Goal: Transaction & Acquisition: Book appointment/travel/reservation

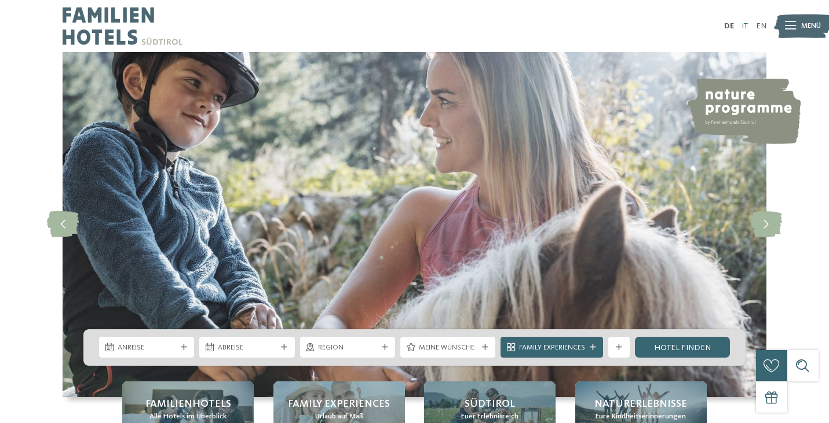
click at [743, 25] on link "IT" at bounding box center [744, 26] width 6 height 8
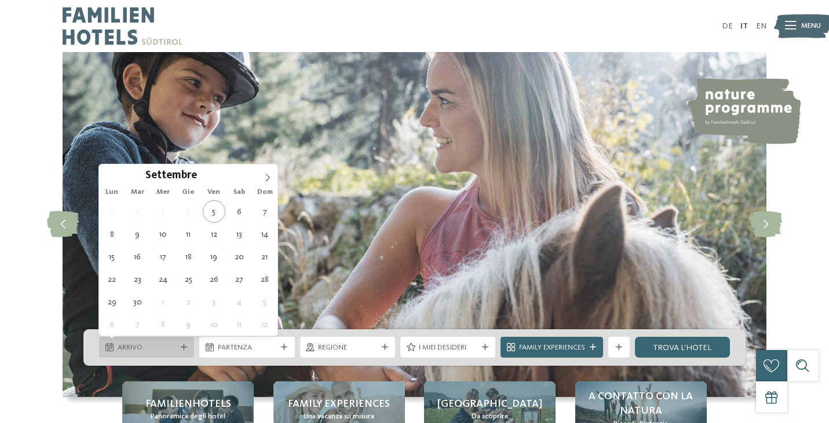
click at [184, 342] on div "Arrivo" at bounding box center [146, 347] width 95 height 21
click at [268, 180] on icon at bounding box center [268, 178] width 4 height 8
click at [267, 180] on icon at bounding box center [268, 178] width 8 height 8
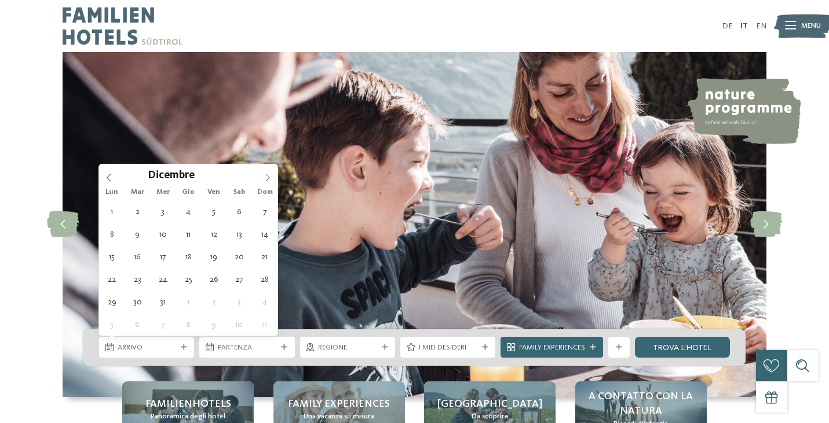
type input "****"
click at [266, 179] on icon at bounding box center [268, 178] width 8 height 8
click at [266, 180] on icon at bounding box center [268, 178] width 8 height 8
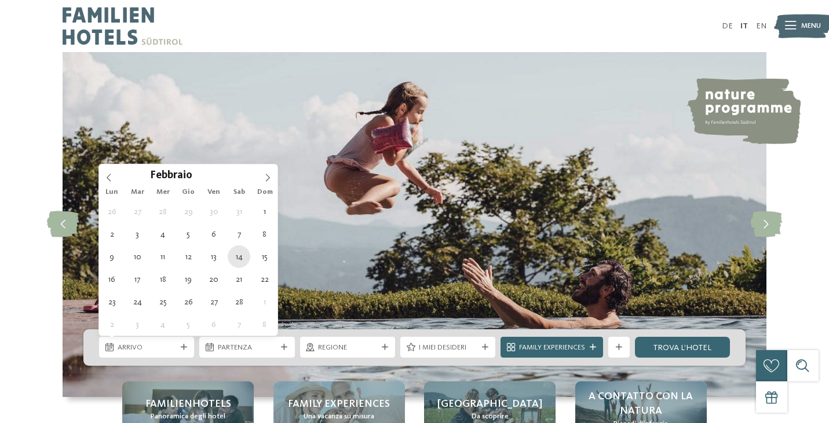
type div "[DATE]"
type input "****"
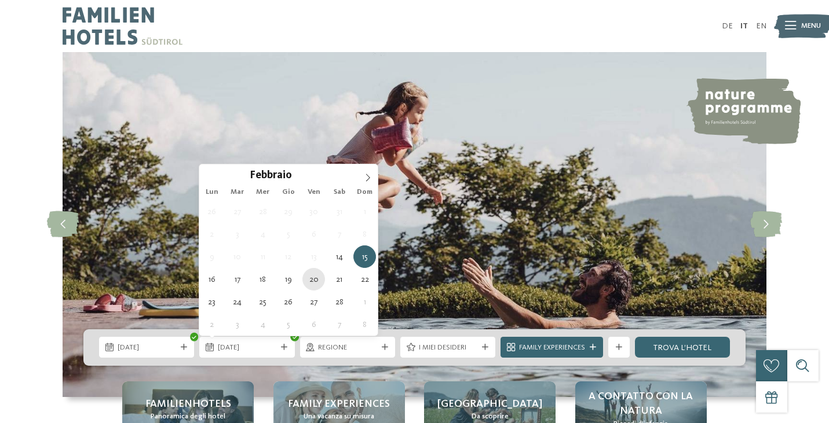
type div "[DATE]"
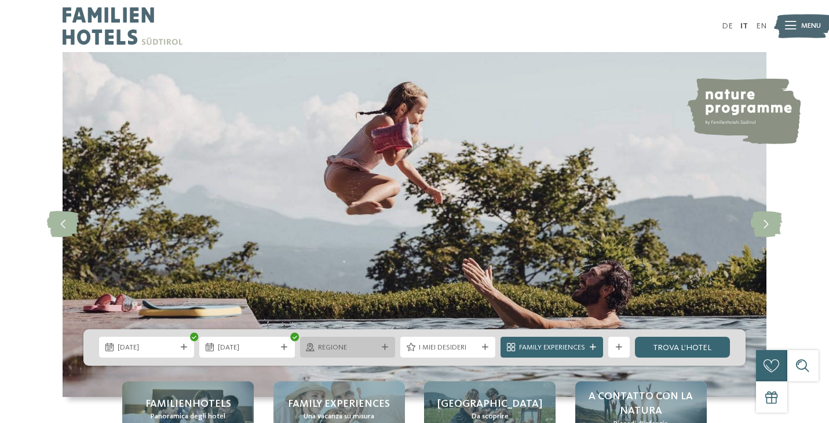
click at [383, 346] on icon at bounding box center [385, 348] width 6 height 6
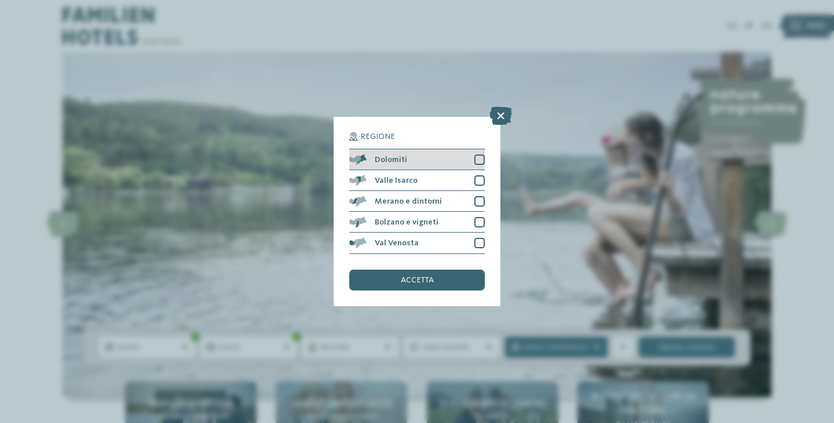
click at [481, 155] on div at bounding box center [479, 160] width 10 height 10
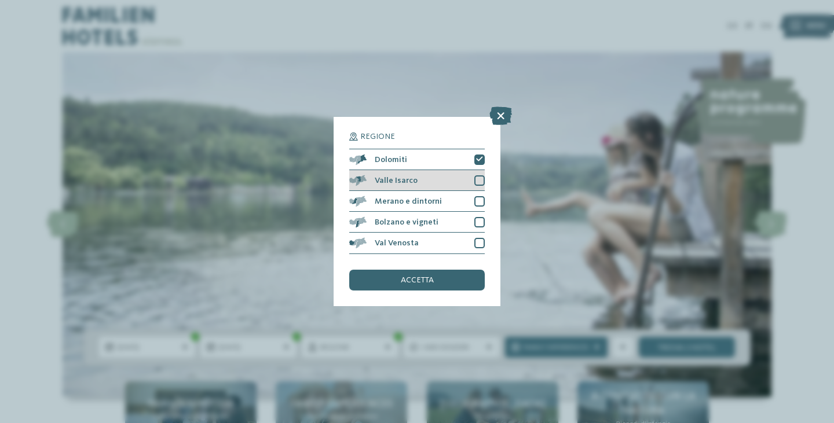
click at [481, 176] on div at bounding box center [479, 181] width 10 height 10
click at [434, 270] on div "accetta" at bounding box center [417, 280] width 136 height 21
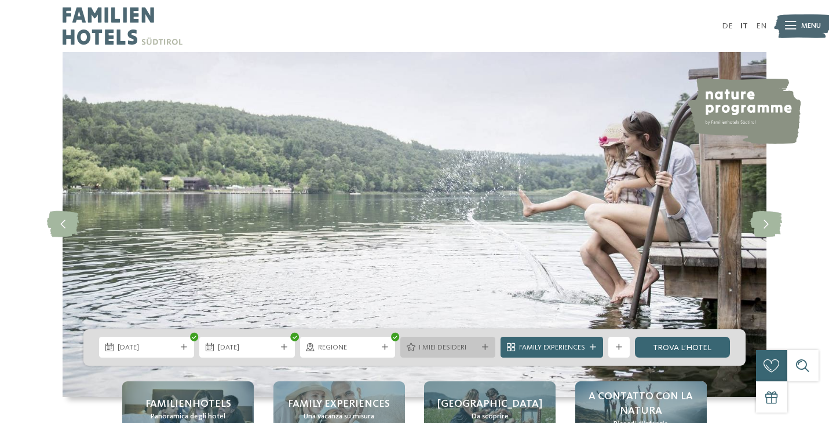
click at [487, 350] on div at bounding box center [485, 348] width 10 height 6
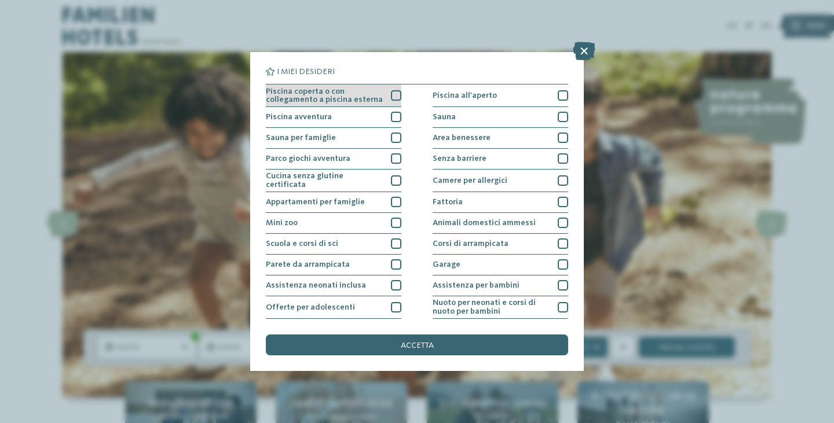
click at [399, 96] on div at bounding box center [396, 95] width 10 height 10
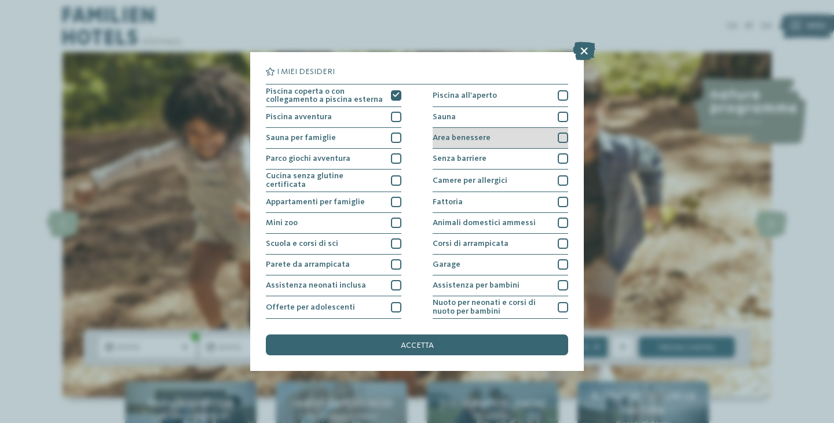
click at [560, 134] on div at bounding box center [563, 138] width 10 height 10
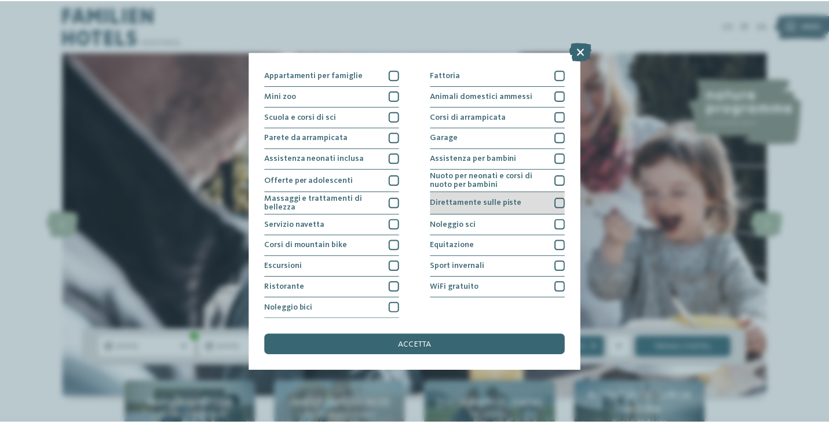
scroll to position [129, 0]
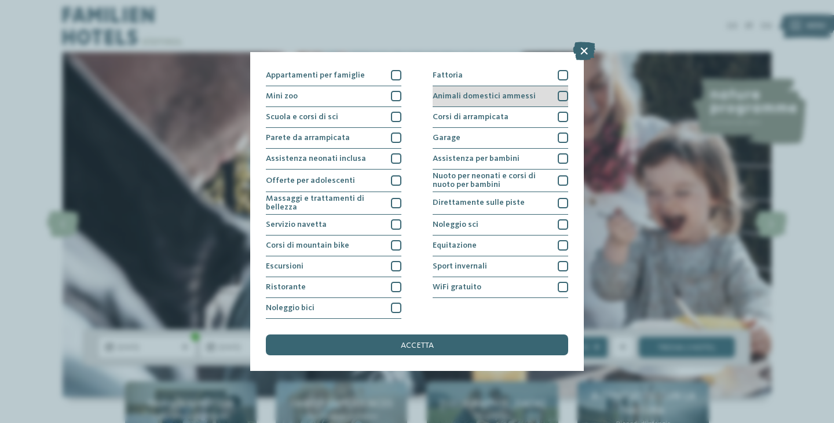
click at [558, 92] on div at bounding box center [563, 96] width 10 height 10
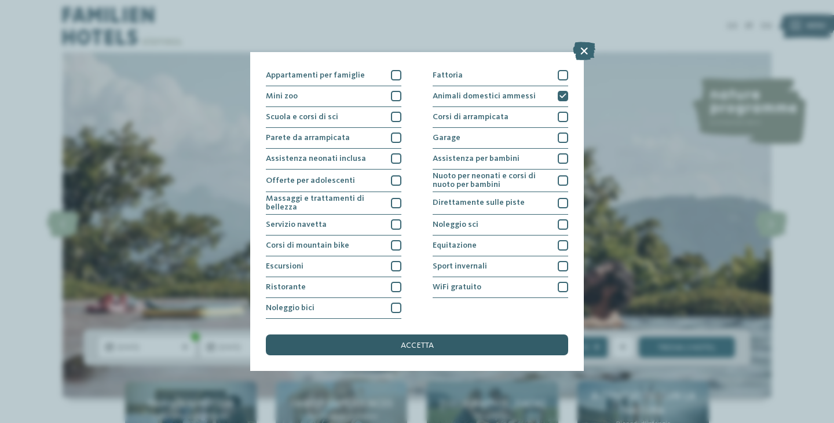
click at [467, 335] on div "accetta" at bounding box center [417, 345] width 302 height 21
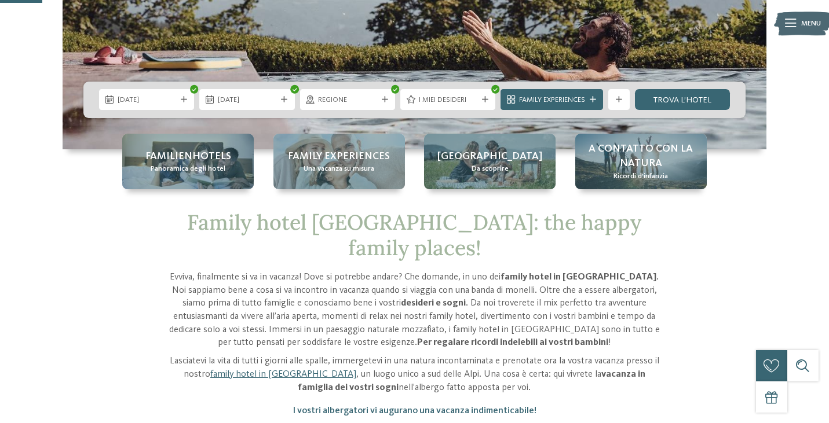
scroll to position [243, 0]
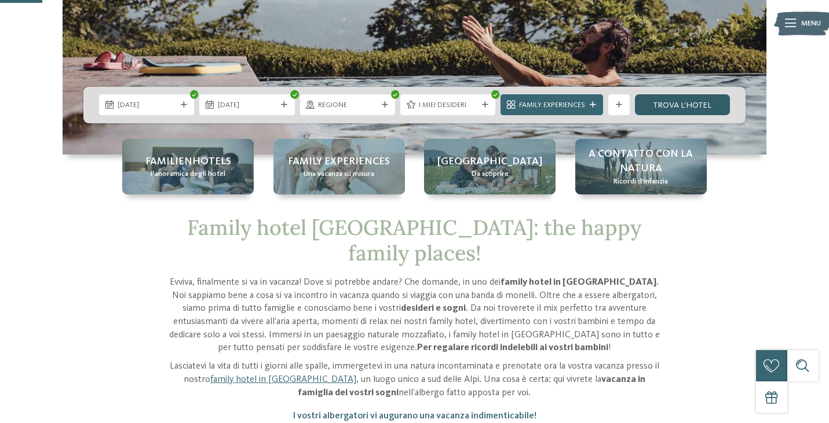
click at [693, 105] on link "trova l’hotel" at bounding box center [682, 104] width 95 height 21
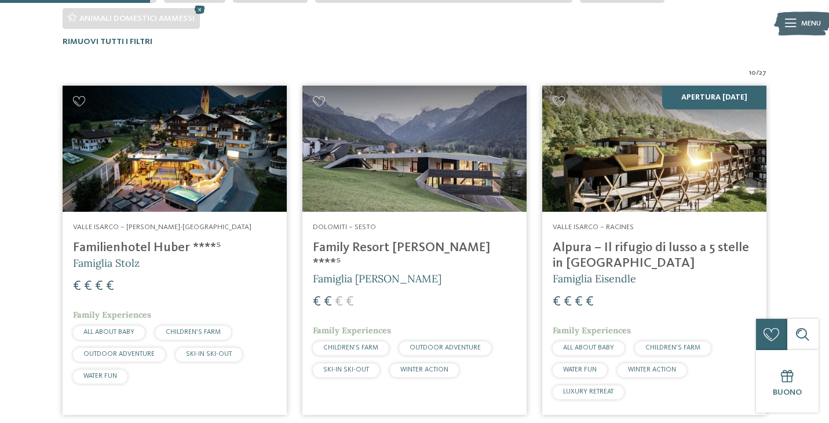
scroll to position [331, 0]
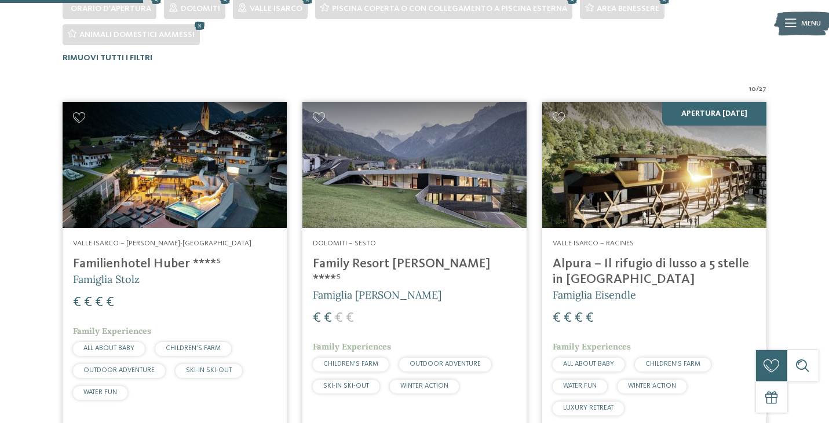
click at [427, 195] on img at bounding box center [414, 165] width 224 height 126
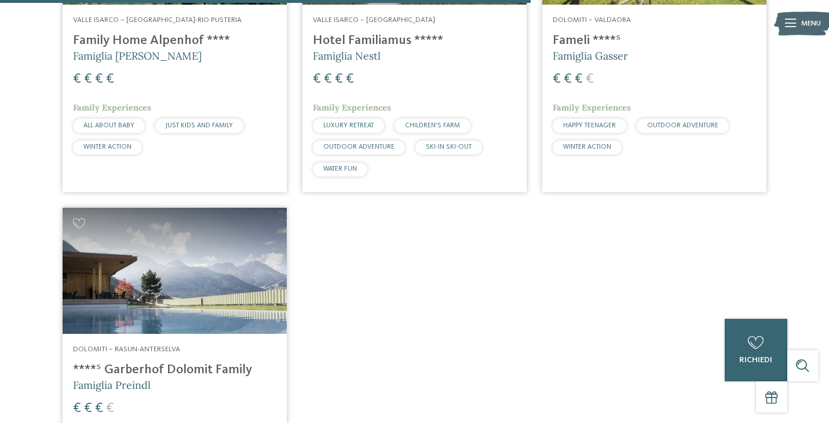
scroll to position [1233, 0]
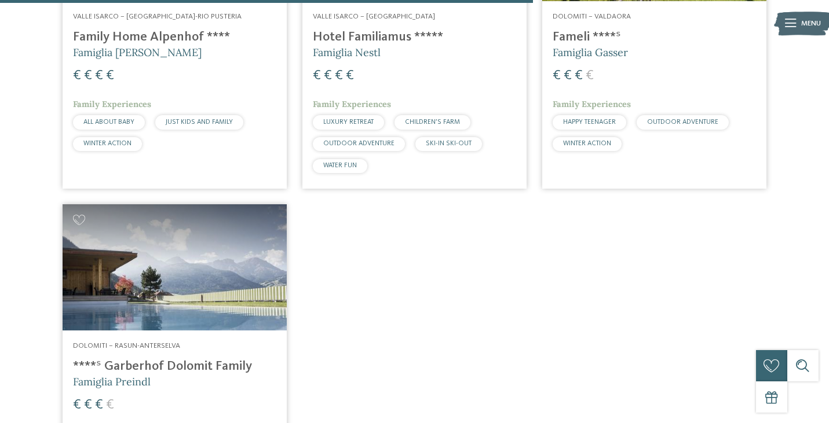
click at [145, 272] on img at bounding box center [175, 267] width 224 height 126
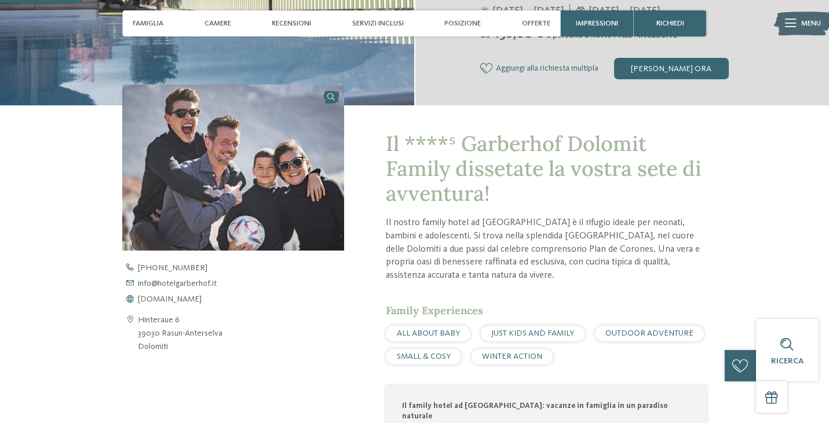
scroll to position [229, 0]
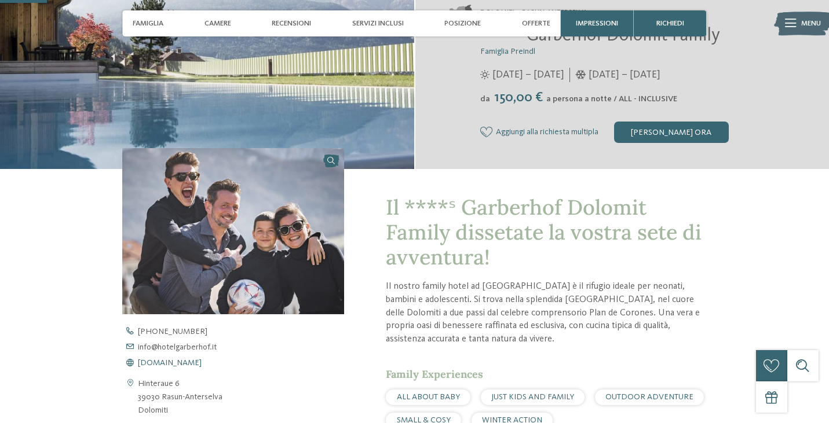
click at [202, 360] on span "www.hotelgarberhof.it" at bounding box center [170, 363] width 64 height 8
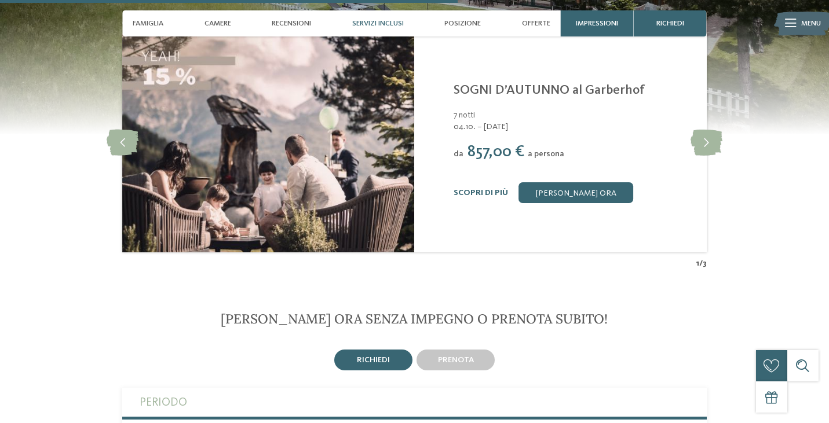
scroll to position [2052, 0]
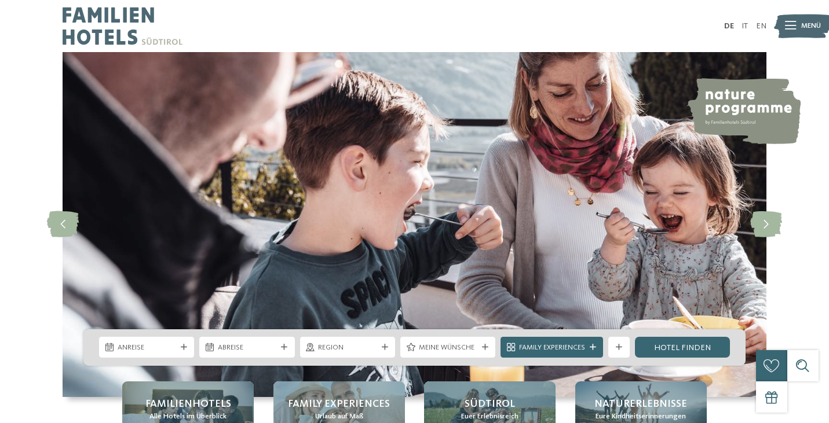
click at [743, 27] on link "IT" at bounding box center [744, 26] width 6 height 8
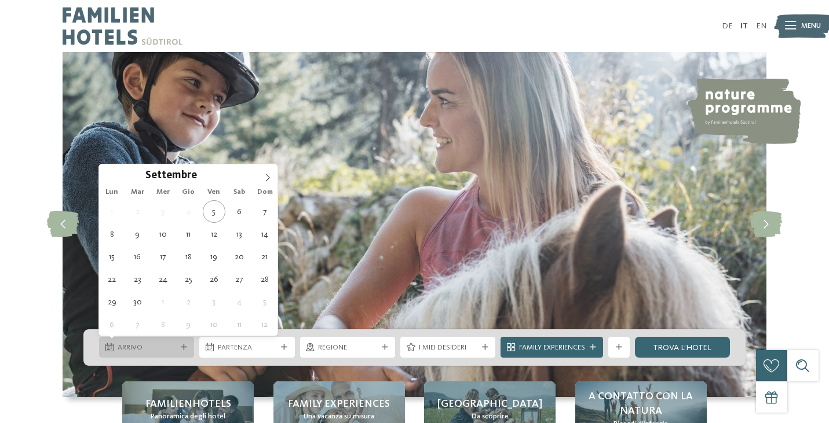
click at [187, 345] on icon at bounding box center [184, 348] width 6 height 6
click at [266, 181] on icon at bounding box center [268, 178] width 8 height 8
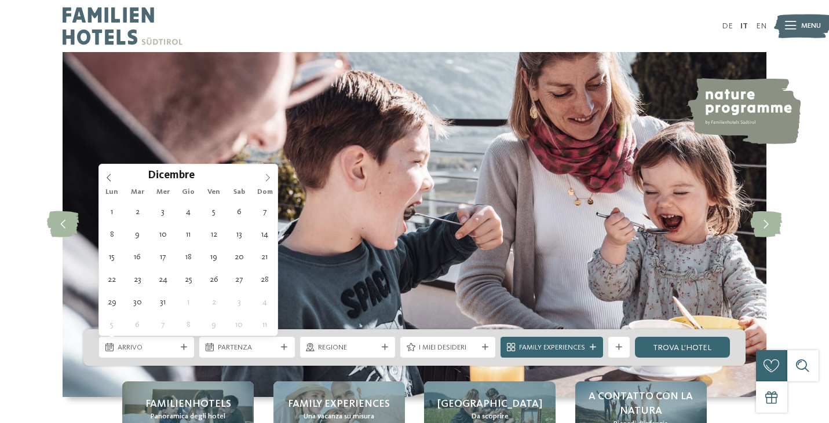
type input "****"
click at [266, 181] on icon at bounding box center [268, 178] width 8 height 8
type div "14.02.2026"
type input "****"
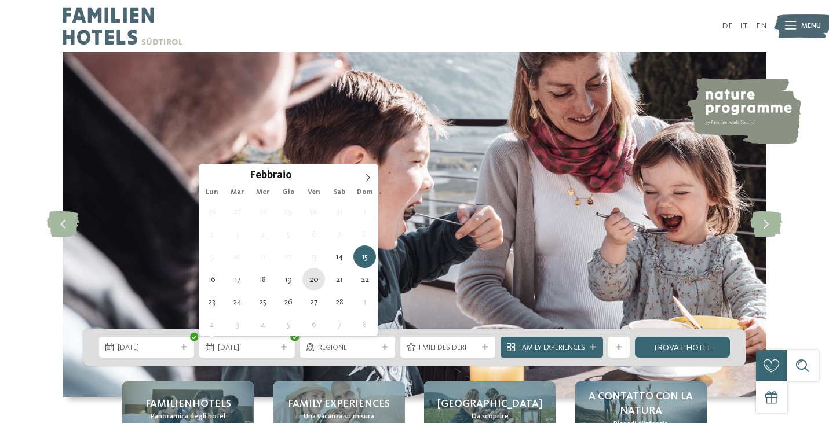
type div "20.02.2026"
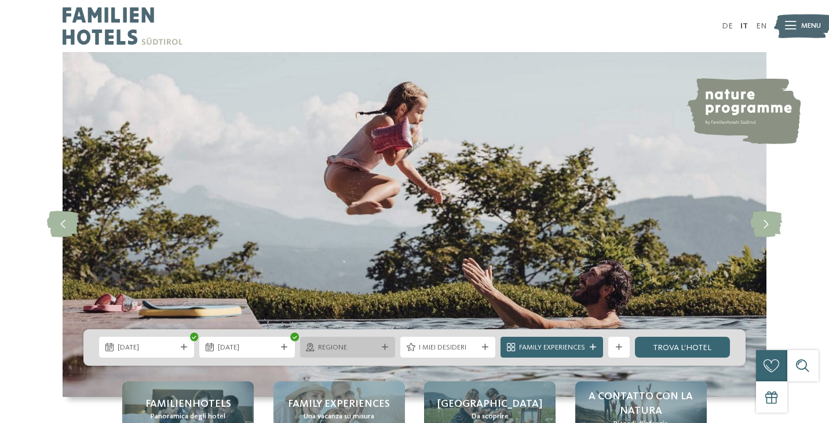
click at [383, 346] on icon at bounding box center [385, 348] width 6 height 6
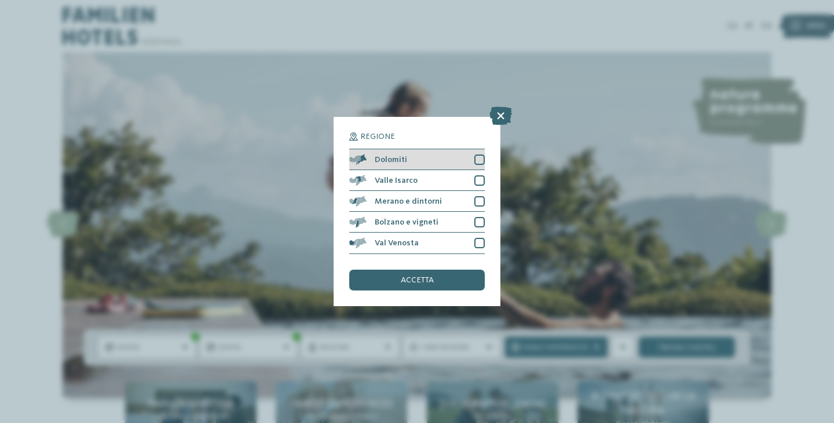
click at [481, 155] on div at bounding box center [479, 160] width 10 height 10
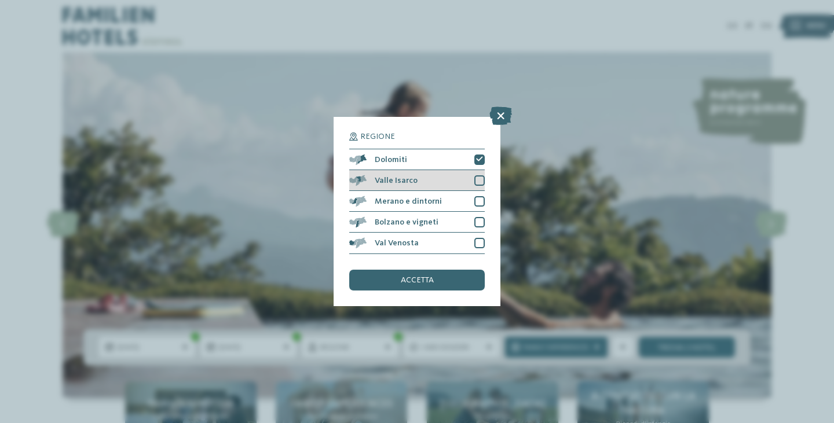
click at [479, 170] on div "Valle Isarco" at bounding box center [417, 180] width 136 height 21
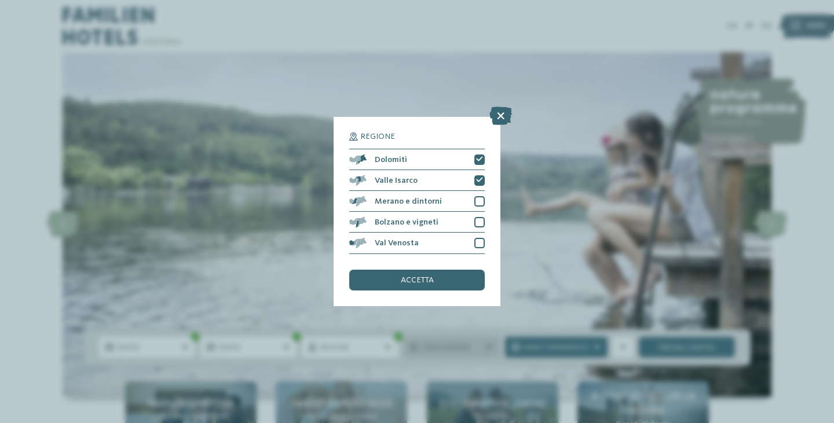
click at [486, 348] on icon at bounding box center [489, 348] width 6 height 6
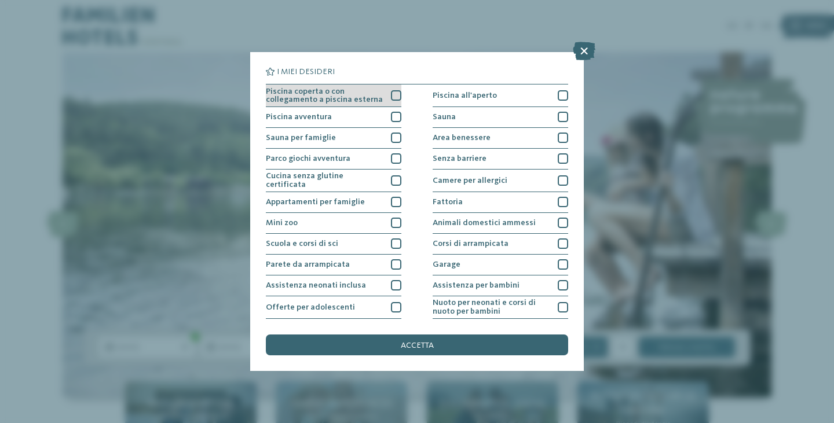
click at [401, 96] on div at bounding box center [396, 95] width 10 height 10
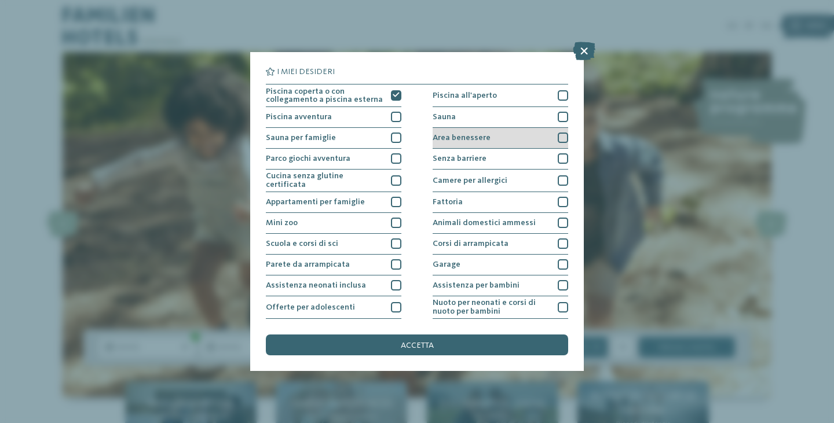
click at [559, 136] on div at bounding box center [563, 138] width 10 height 10
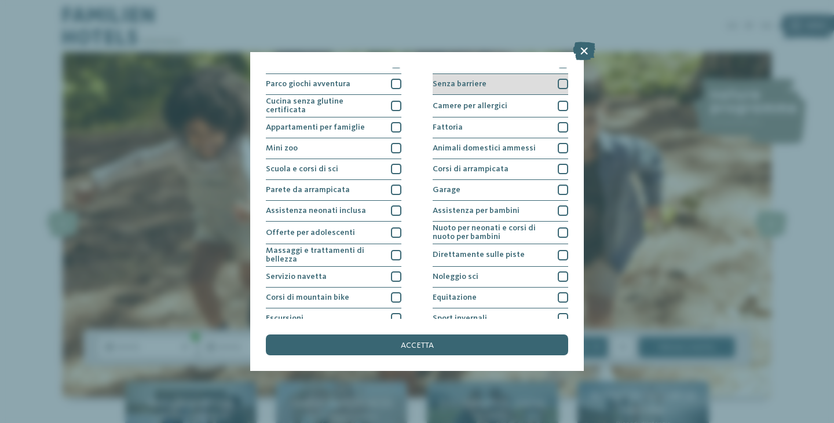
scroll to position [94, 0]
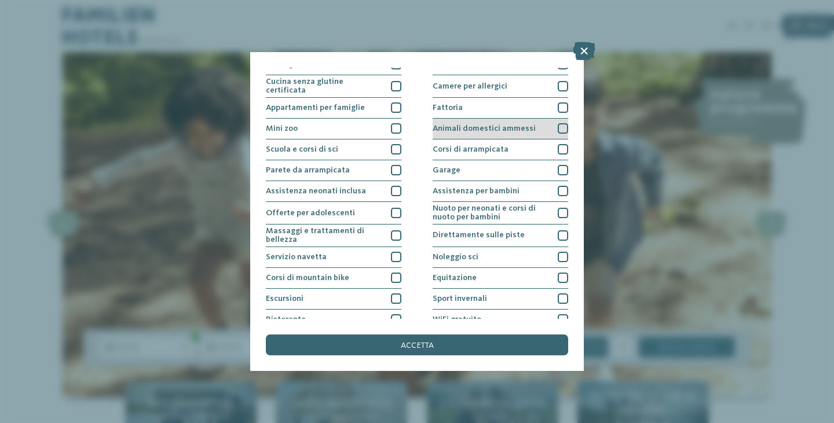
click at [557, 126] on div "Animali domestici ammessi" at bounding box center [501, 129] width 136 height 21
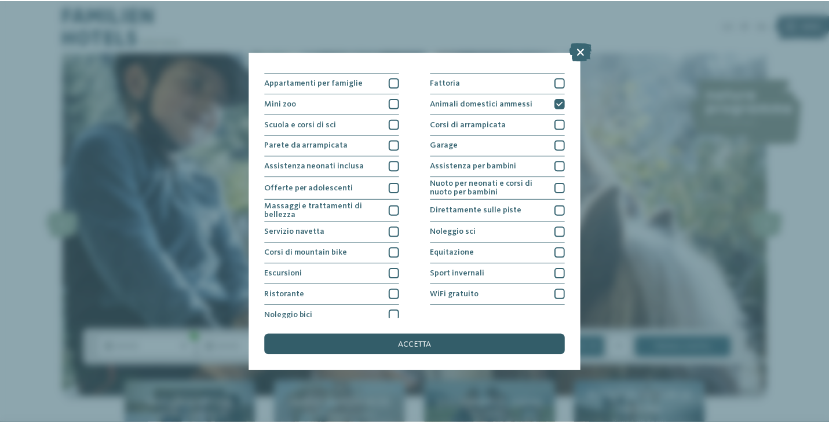
scroll to position [126, 0]
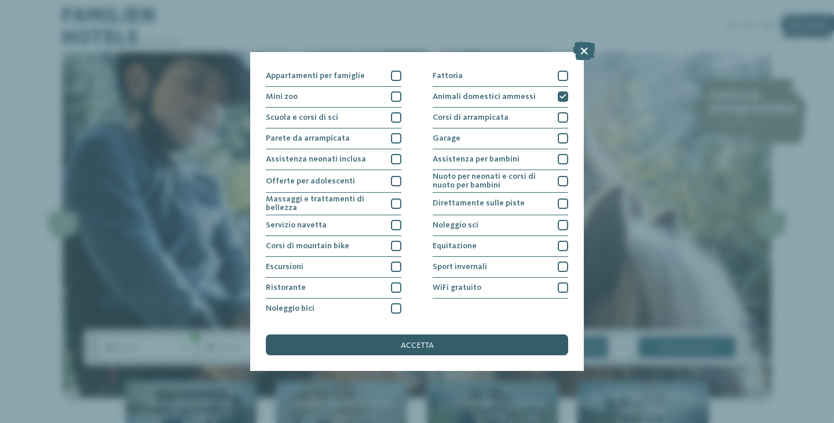
click at [462, 335] on div "accetta" at bounding box center [417, 345] width 302 height 21
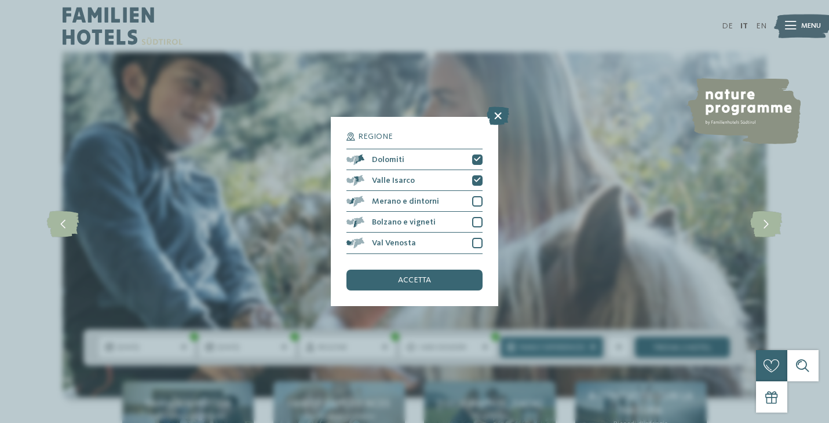
click at [669, 345] on link "trova l’hotel" at bounding box center [682, 347] width 95 height 21
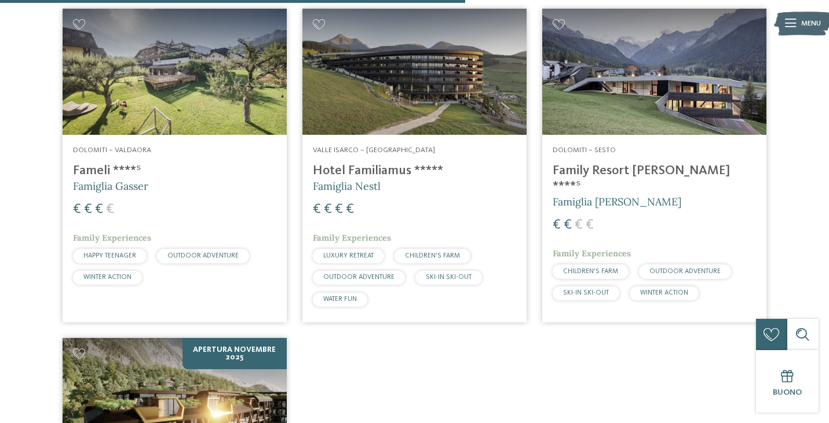
scroll to position [1081, 0]
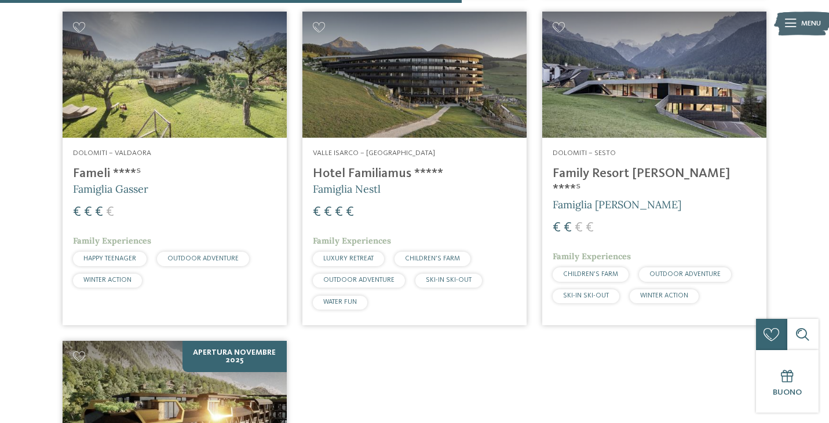
click at [678, 90] on img at bounding box center [654, 75] width 224 height 126
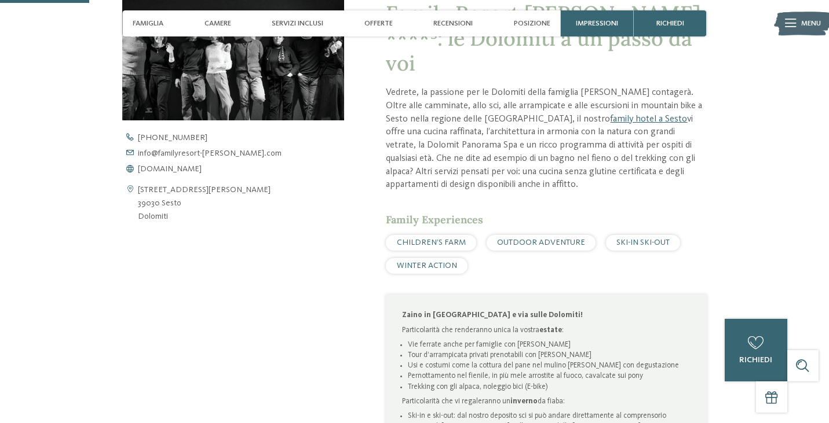
scroll to position [316, 0]
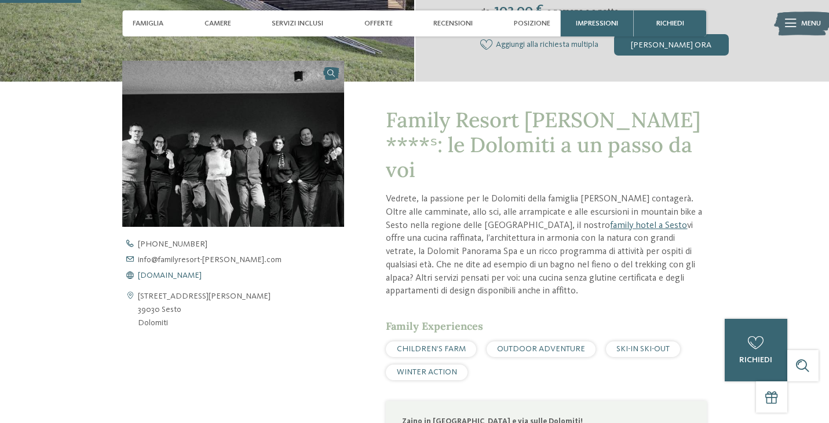
click at [173, 274] on span "[DOMAIN_NAME]" at bounding box center [170, 276] width 64 height 8
